Goal: Transaction & Acquisition: Purchase product/service

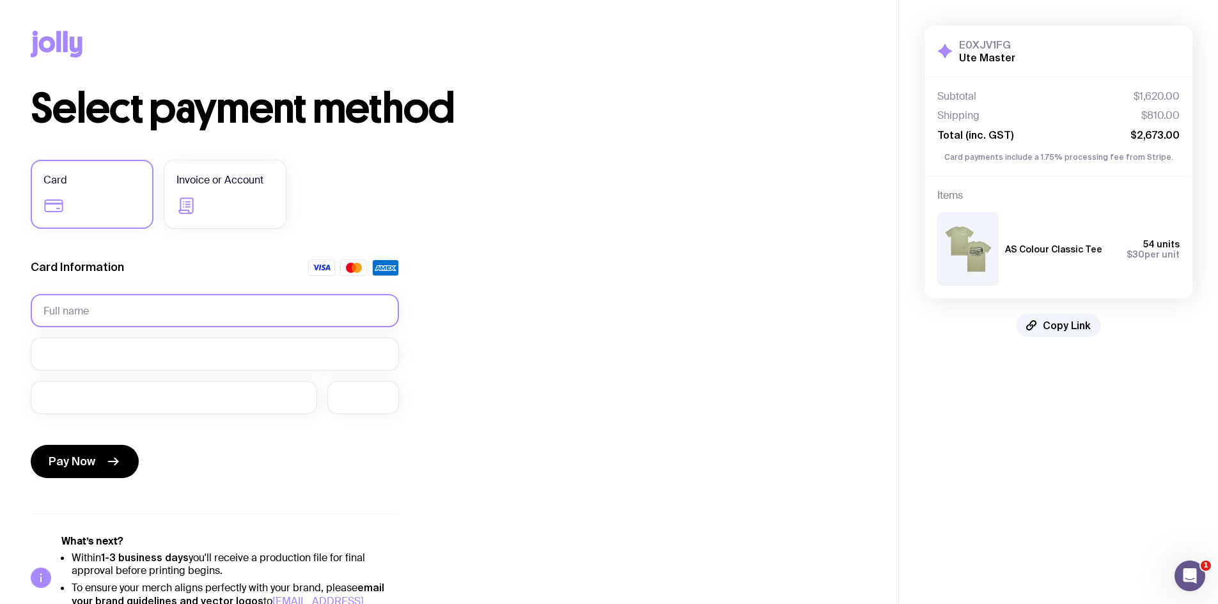
drag, startPoint x: 0, startPoint y: 0, endPoint x: 136, endPoint y: 308, distance: 336.2
click at [136, 308] on input "text" at bounding box center [215, 310] width 368 height 33
click at [284, 301] on input "text" at bounding box center [215, 310] width 368 height 33
click at [244, 313] on input "text" at bounding box center [215, 310] width 368 height 33
click at [241, 173] on span "Invoice or Account" at bounding box center [220, 180] width 87 height 15
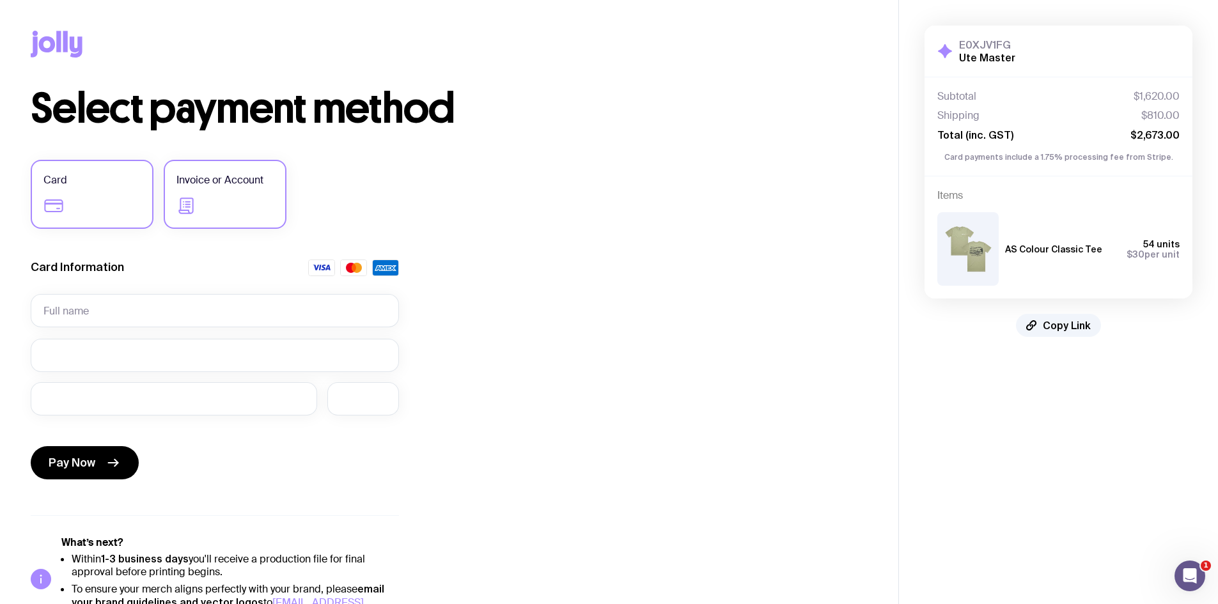
click at [0, 0] on input "Invoice or Account" at bounding box center [0, 0] width 0 height 0
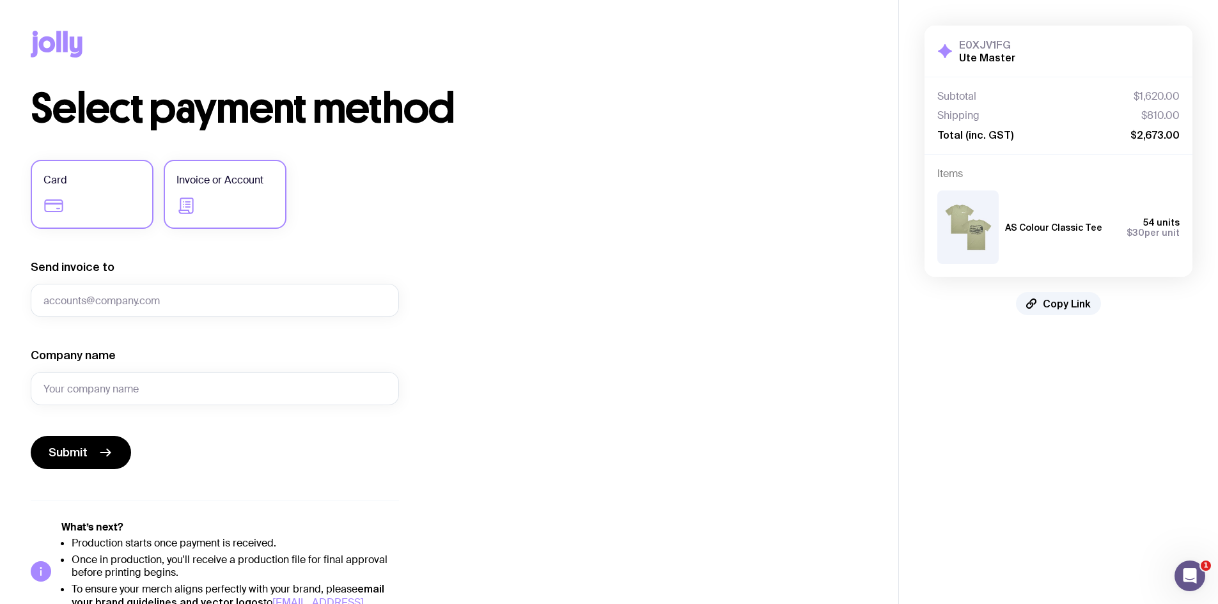
click at [114, 189] on label "Card" at bounding box center [92, 194] width 123 height 69
click at [0, 0] on input "Card" at bounding box center [0, 0] width 0 height 0
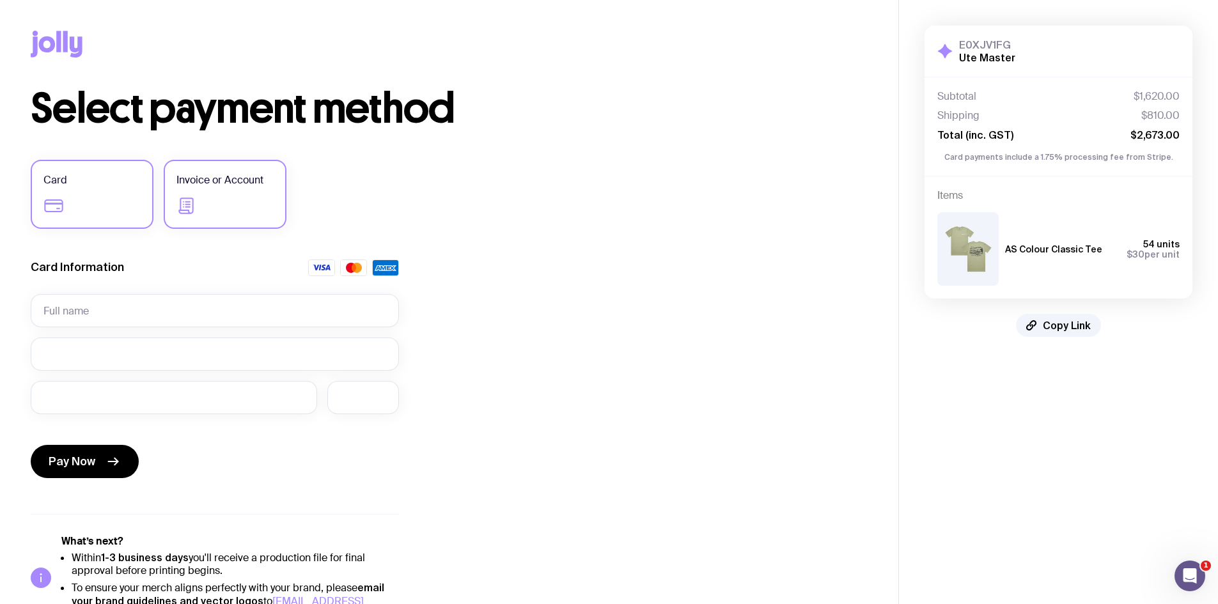
click at [214, 194] on label "Invoice or Account" at bounding box center [225, 194] width 123 height 69
click at [0, 0] on input "Invoice or Account" at bounding box center [0, 0] width 0 height 0
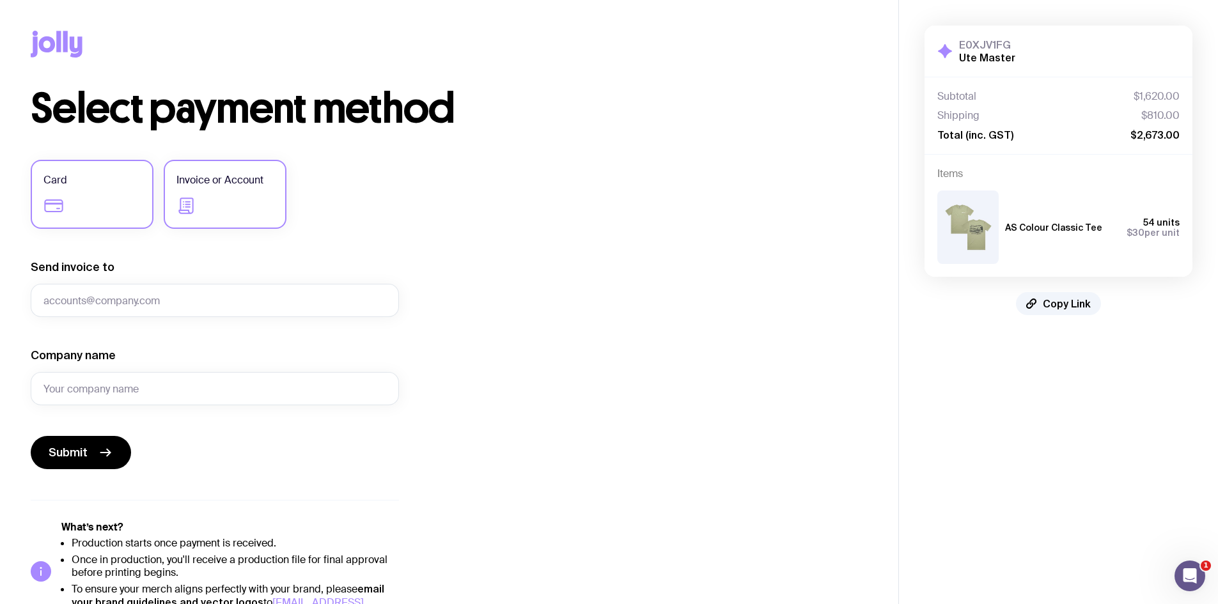
click at [68, 204] on label "Card" at bounding box center [92, 194] width 123 height 69
click at [0, 0] on input "Card" at bounding box center [0, 0] width 0 height 0
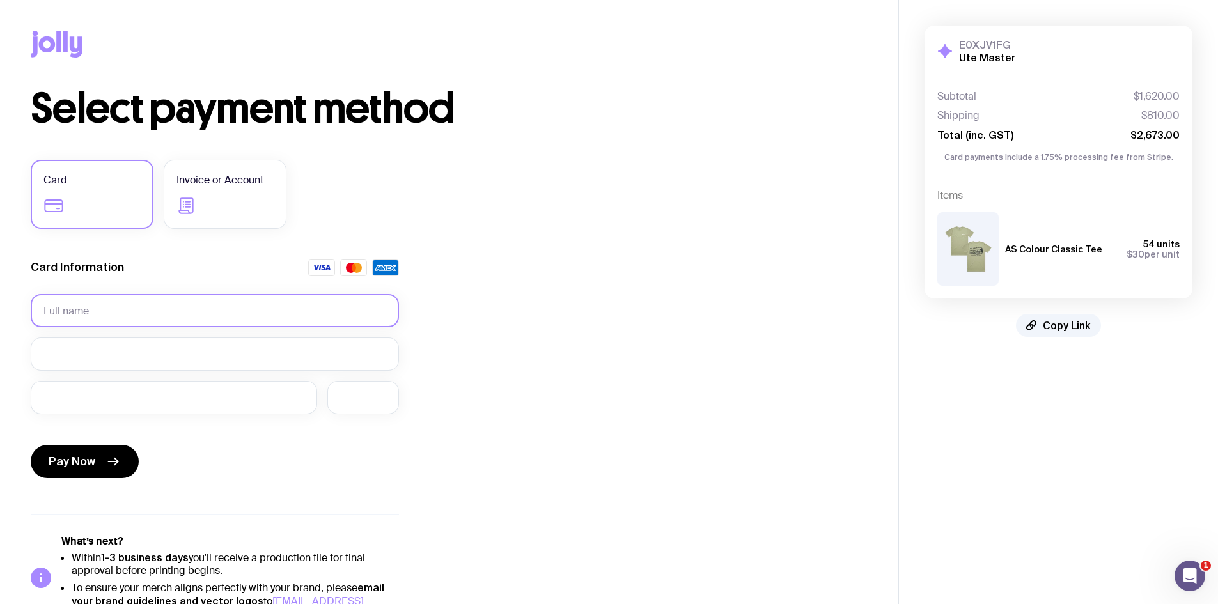
click at [85, 310] on input "text" at bounding box center [215, 310] width 368 height 33
type input "[PERSON_NAME]"
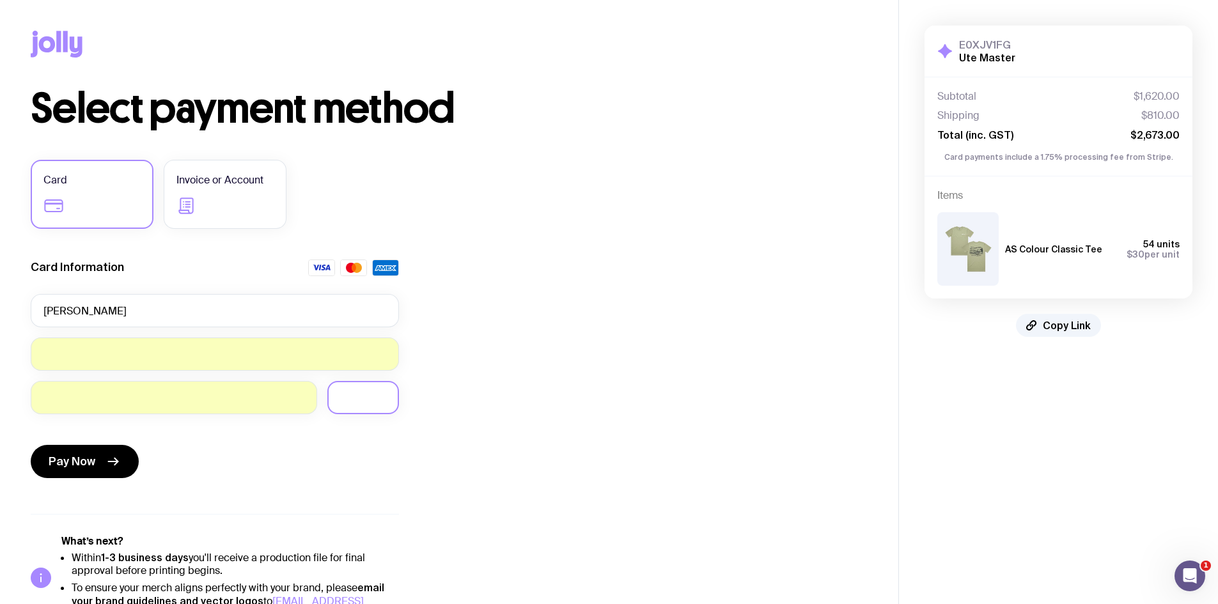
click at [374, 404] on iframe at bounding box center [363, 397] width 46 height 12
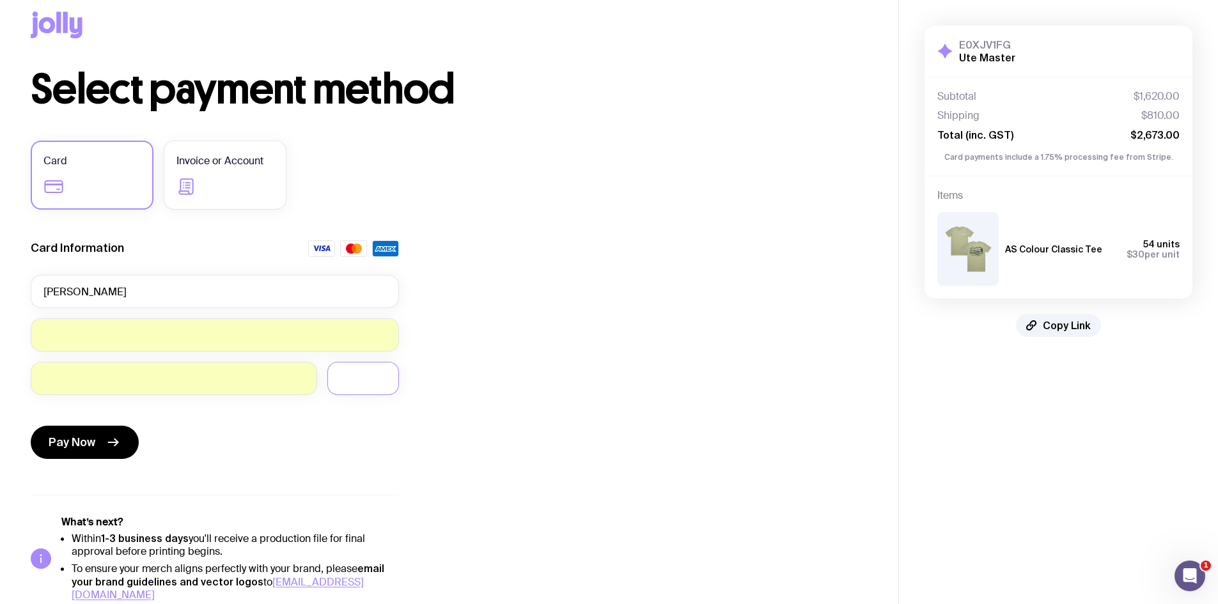
scroll to position [29, 0]
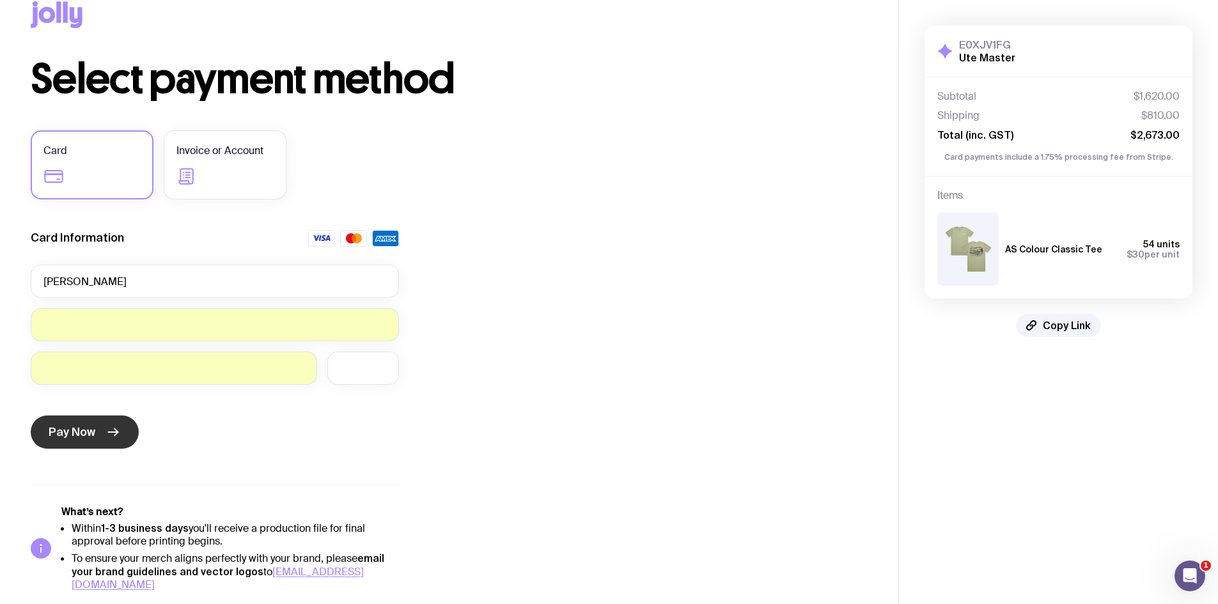
click at [107, 440] on button "Pay Now" at bounding box center [85, 432] width 108 height 33
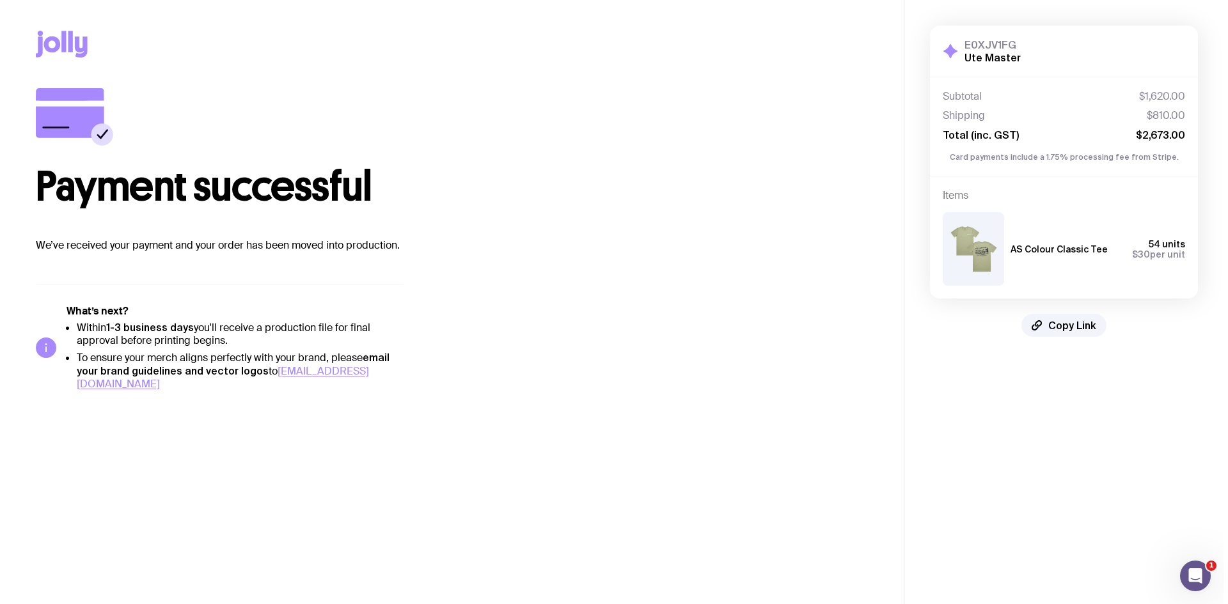
scroll to position [0, 0]
